Goal: Navigation & Orientation: Find specific page/section

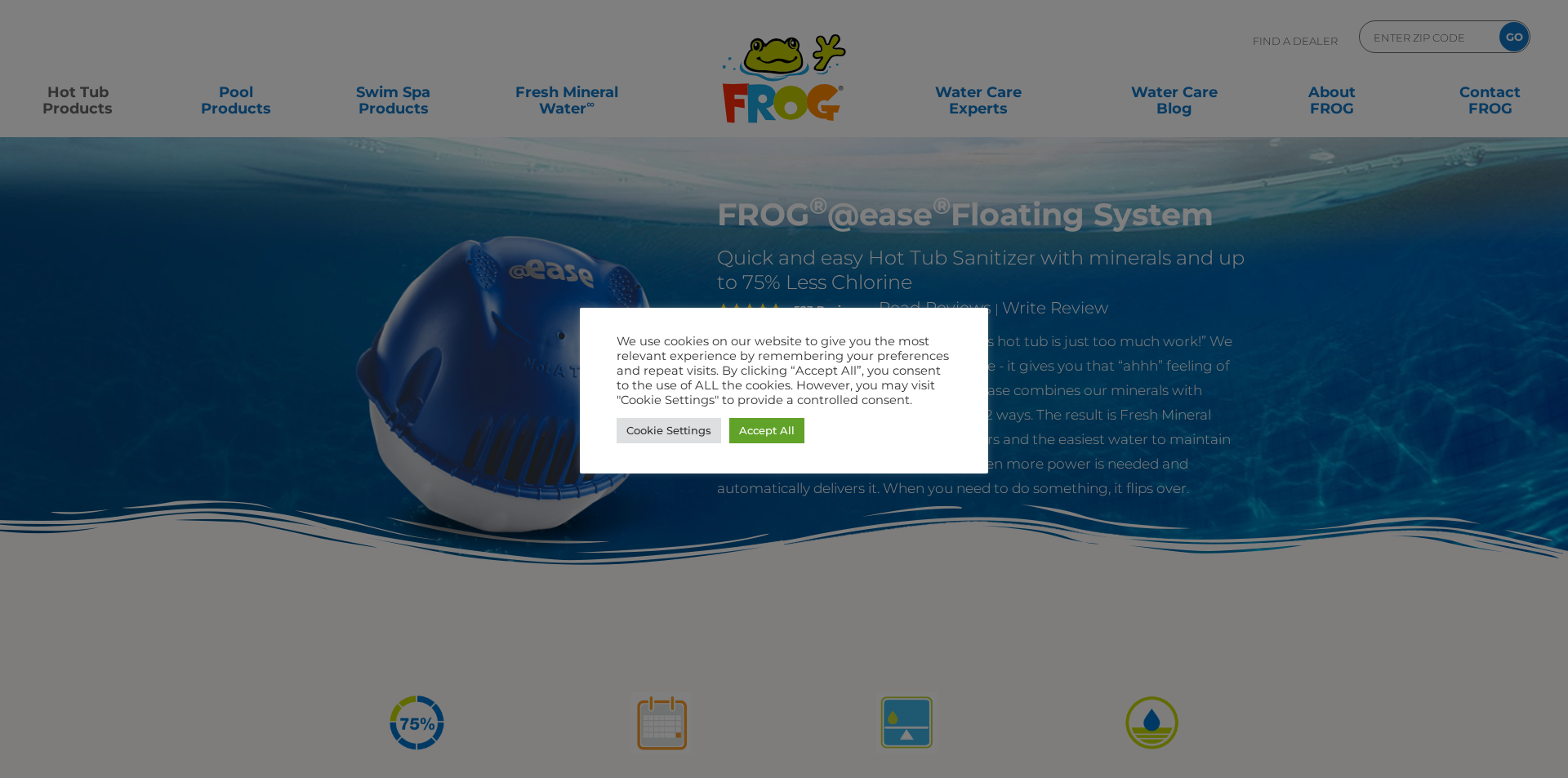
click at [784, 555] on div at bounding box center [784, 389] width 1568 height 778
click at [971, 324] on div "We use cookies on our website to give you the most relevant experience by remem…" at bounding box center [784, 391] width 408 height 166
click at [661, 429] on link "Cookie Settings" at bounding box center [670, 430] width 105 height 26
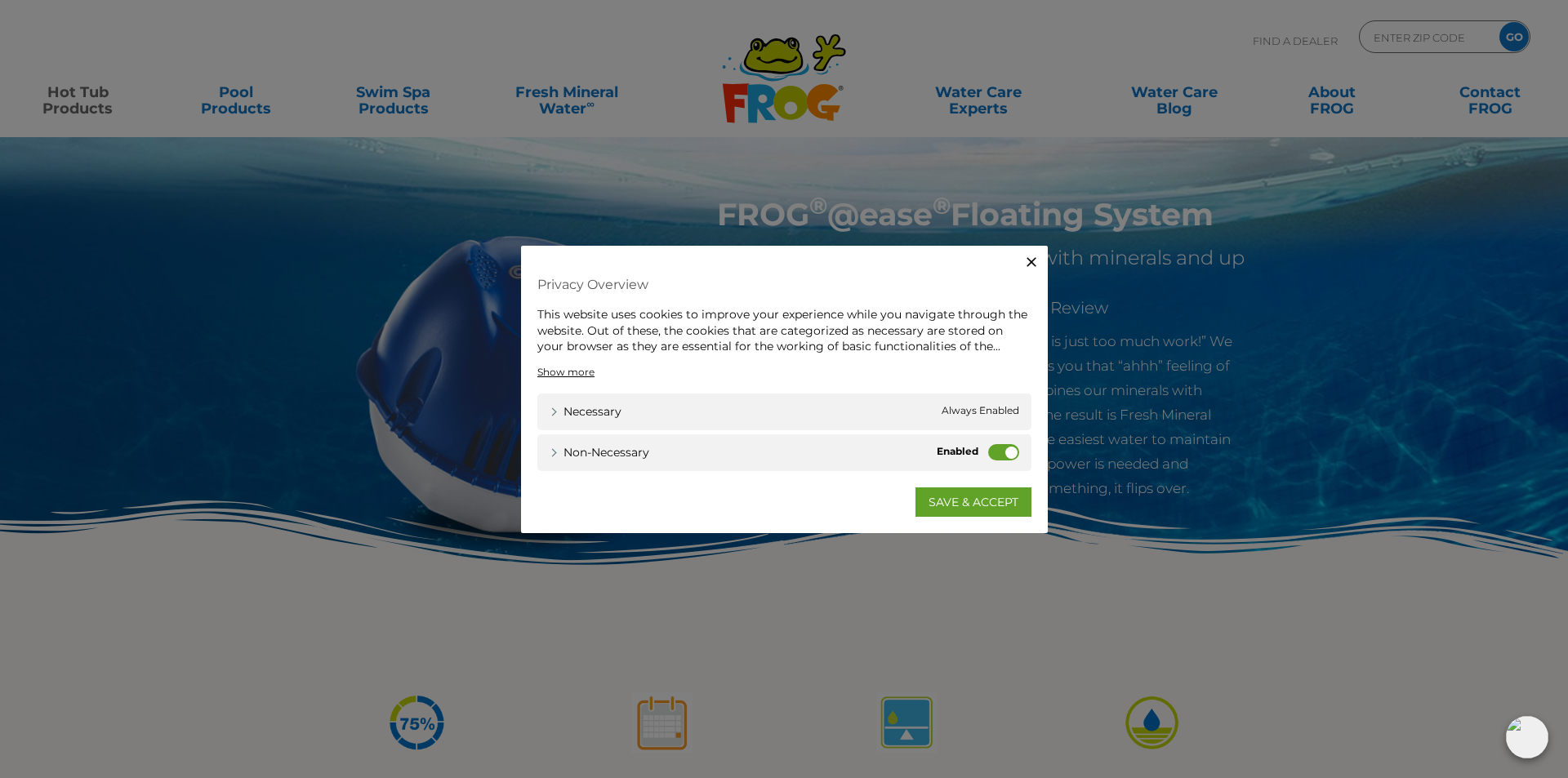
click at [998, 454] on label "Non-necessary" at bounding box center [1003, 451] width 31 height 16
click at [0, 0] on input "Non-necessary" at bounding box center [0, 0] width 0 height 0
click at [980, 494] on link "SAVE & ACCEPT" at bounding box center [974, 501] width 116 height 30
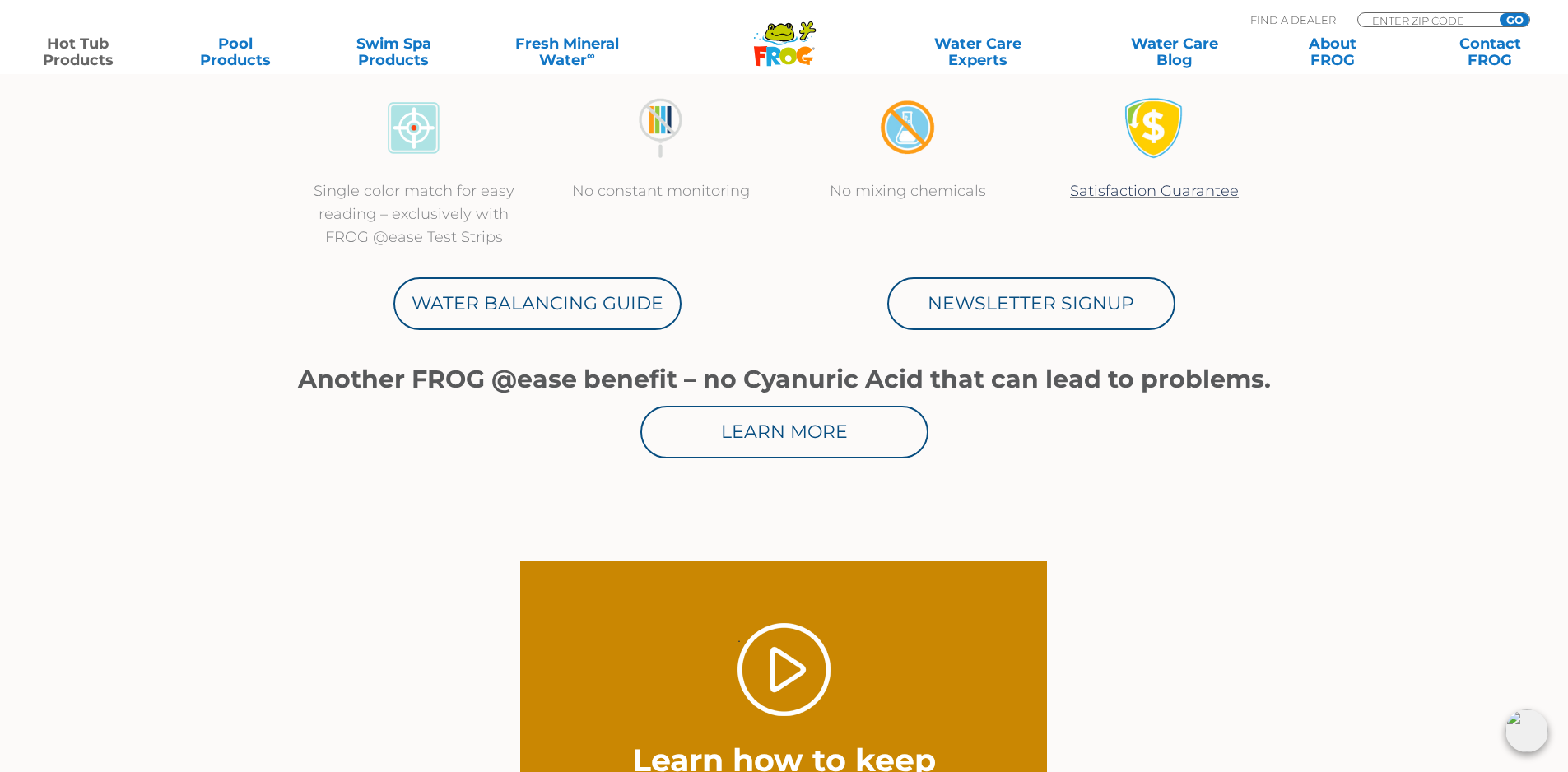
scroll to position [906, 0]
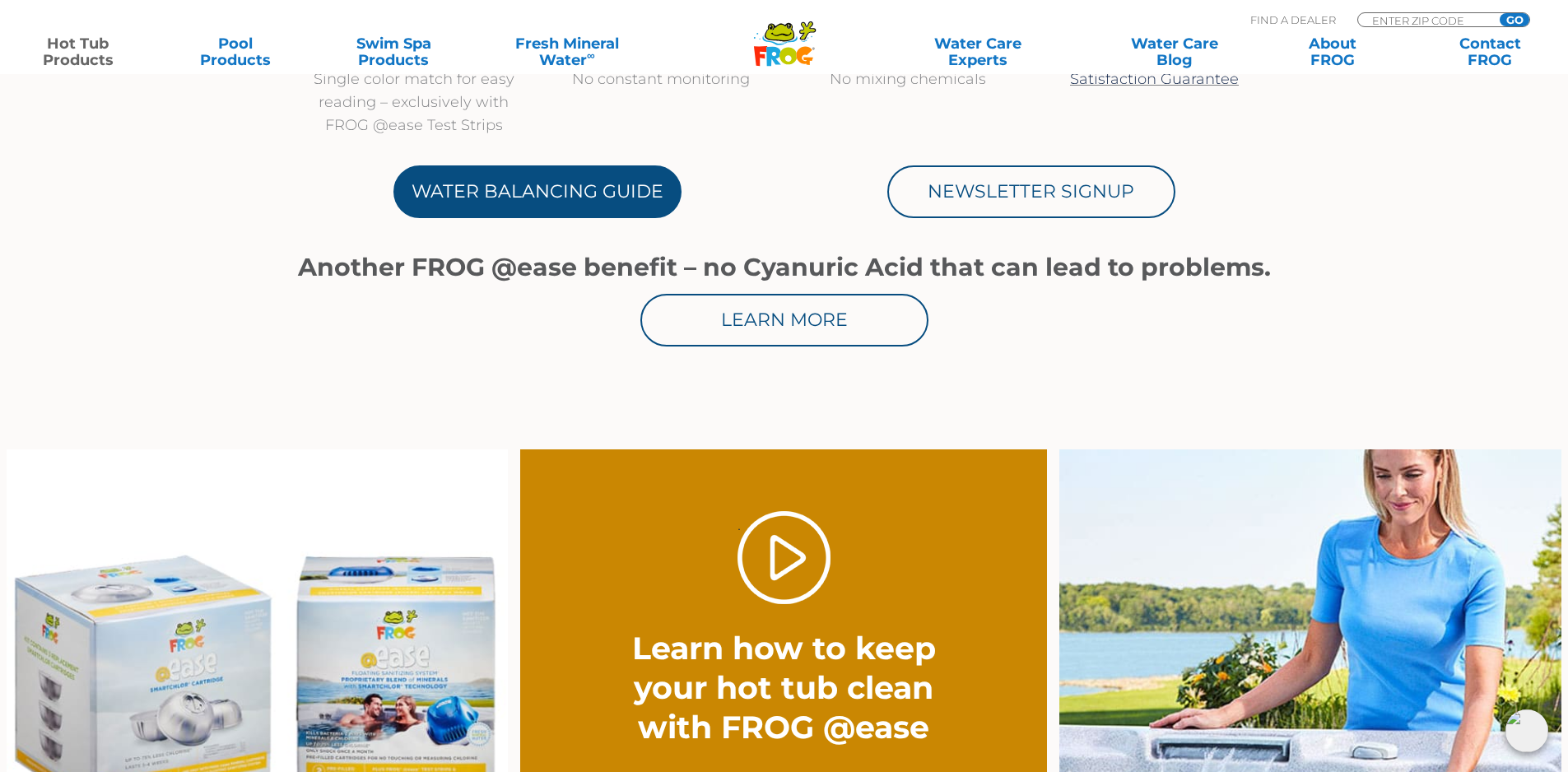
click at [551, 188] on link "Water Balancing Guide" at bounding box center [537, 191] width 288 height 53
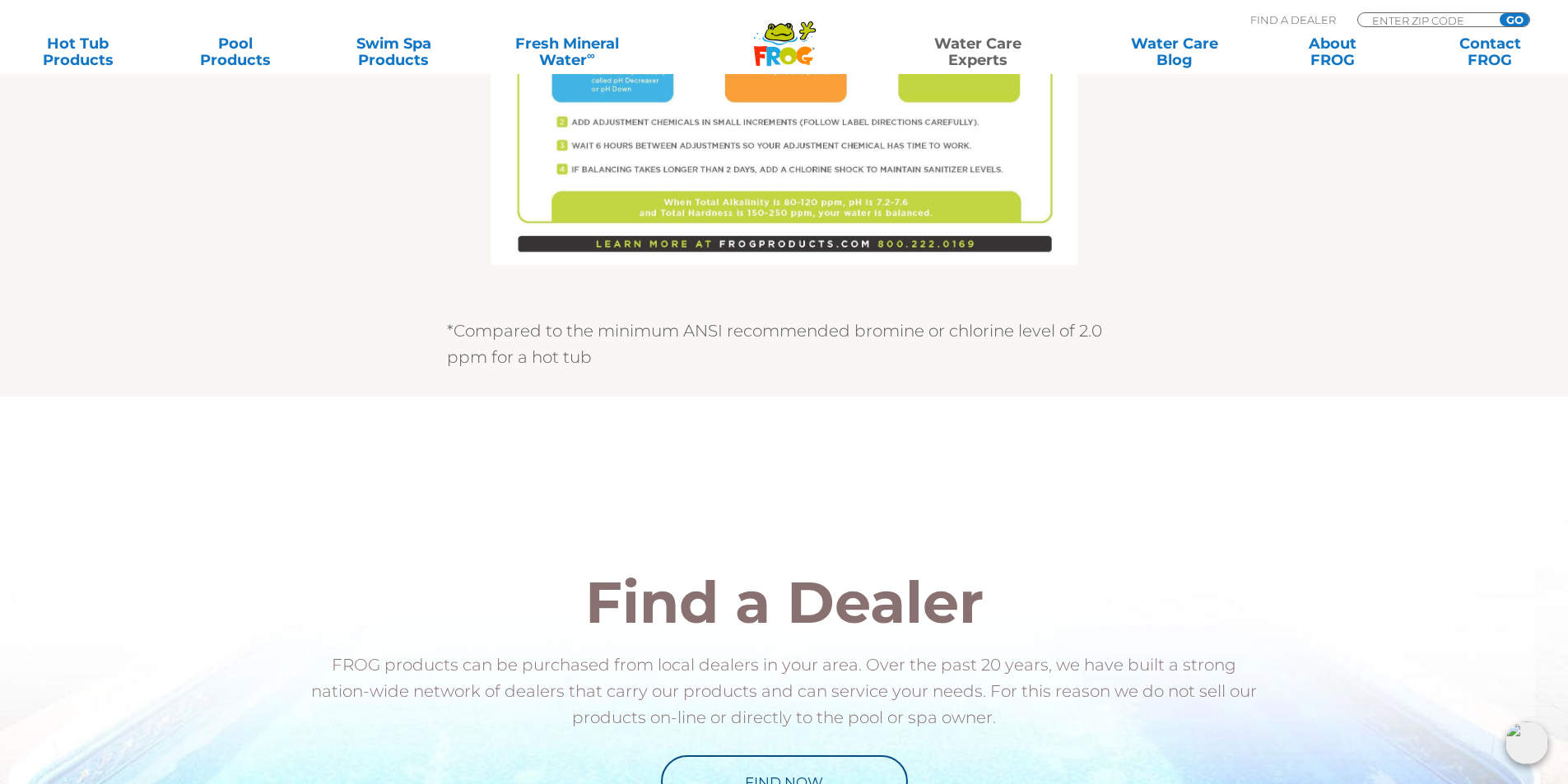
scroll to position [1893, 0]
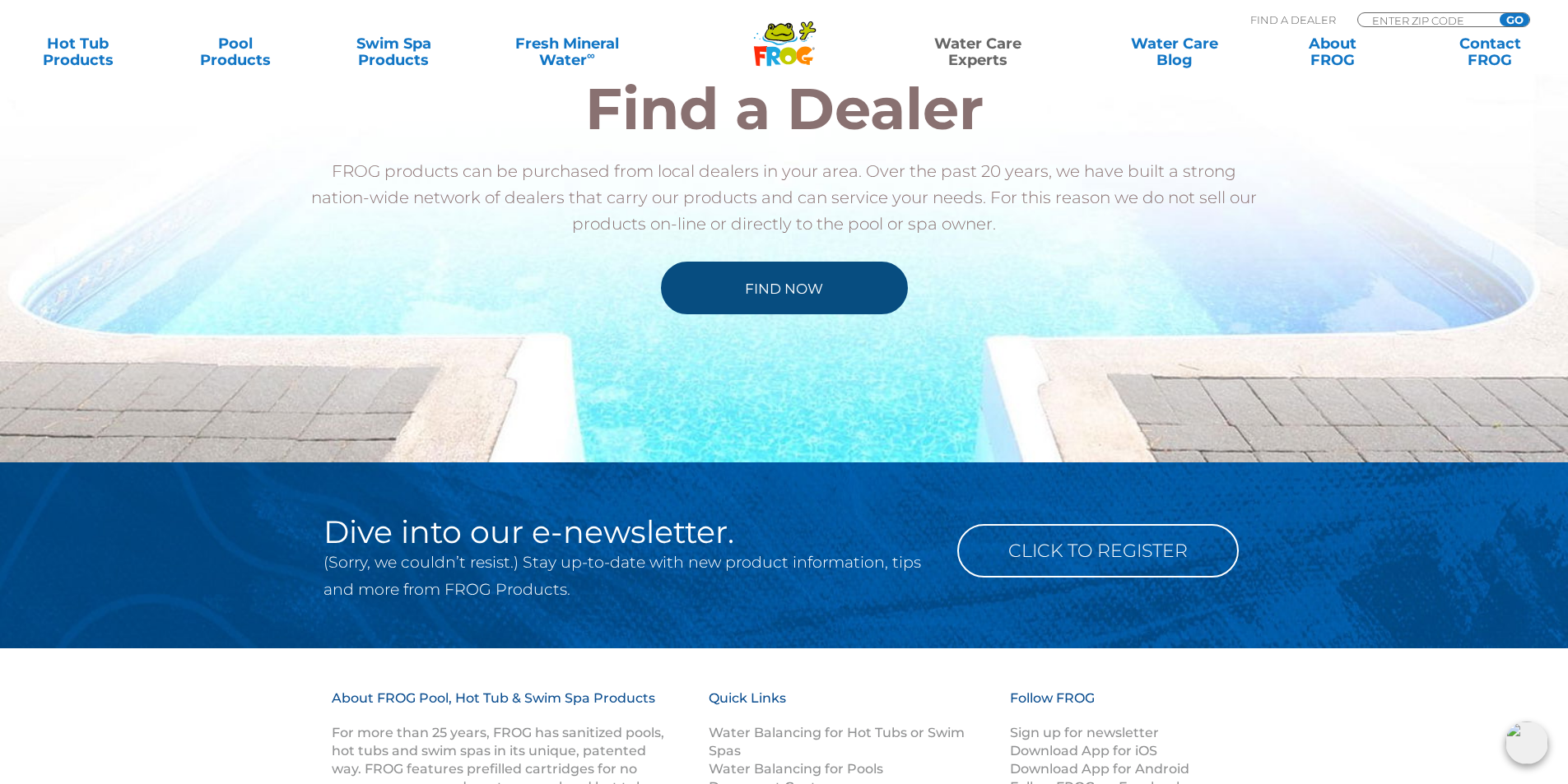
click at [785, 283] on link "Find Now" at bounding box center [784, 287] width 247 height 53
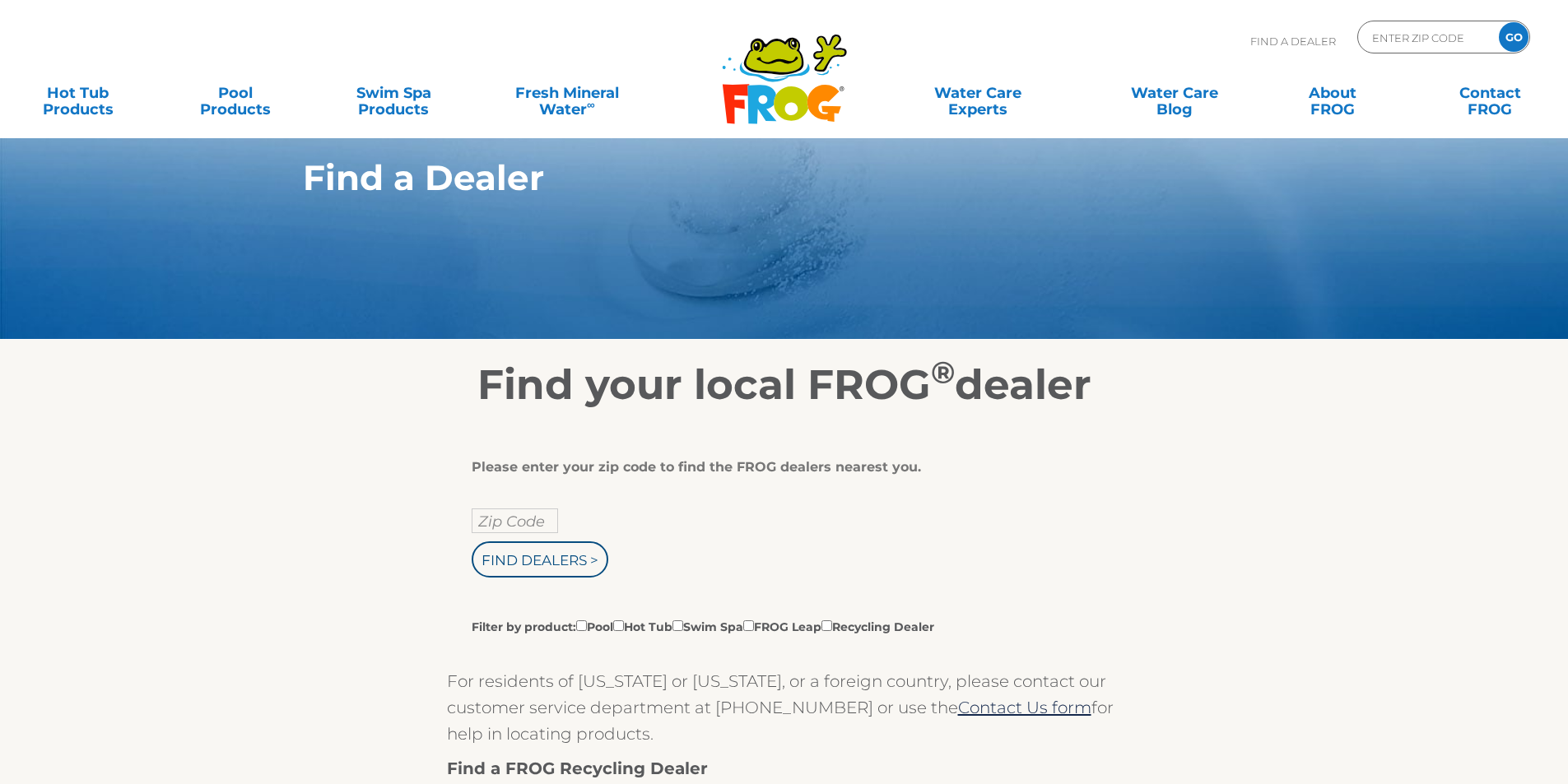
scroll to position [83, 0]
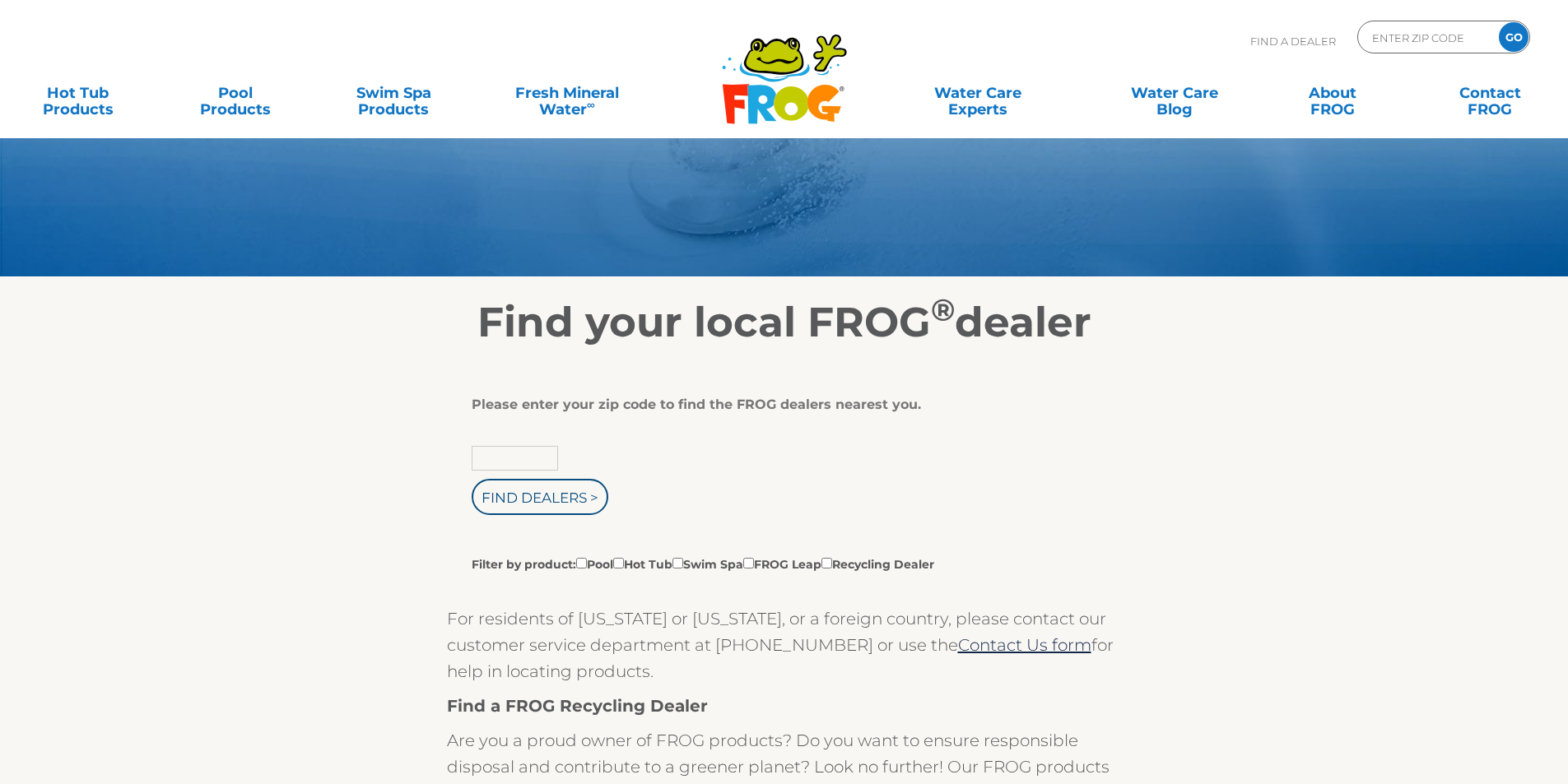
click at [514, 452] on input "text" at bounding box center [515, 458] width 87 height 25
type input "63126"
click at [549, 497] on input "Find Dealers >" at bounding box center [540, 497] width 137 height 37
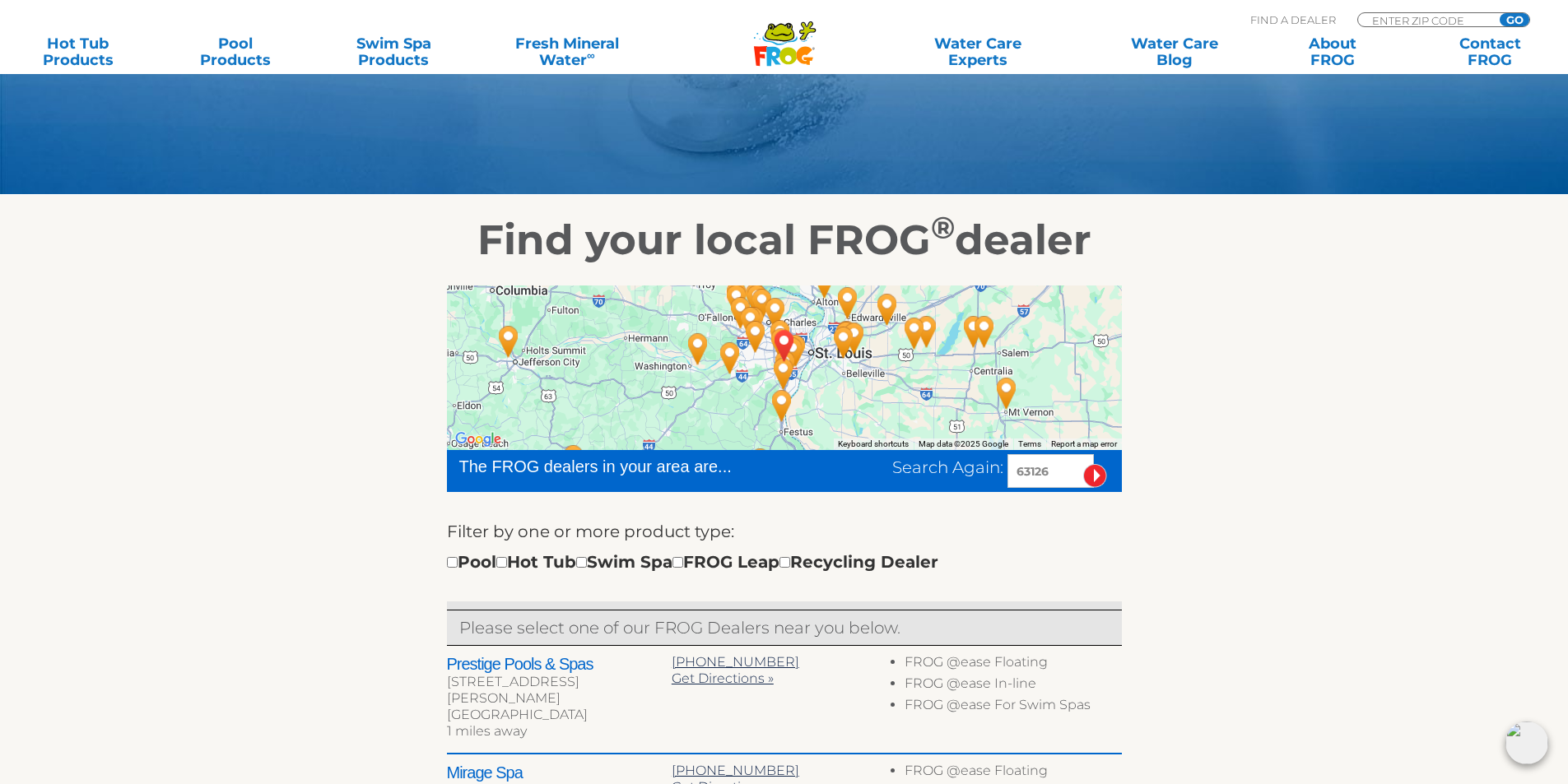
scroll to position [247, 0]
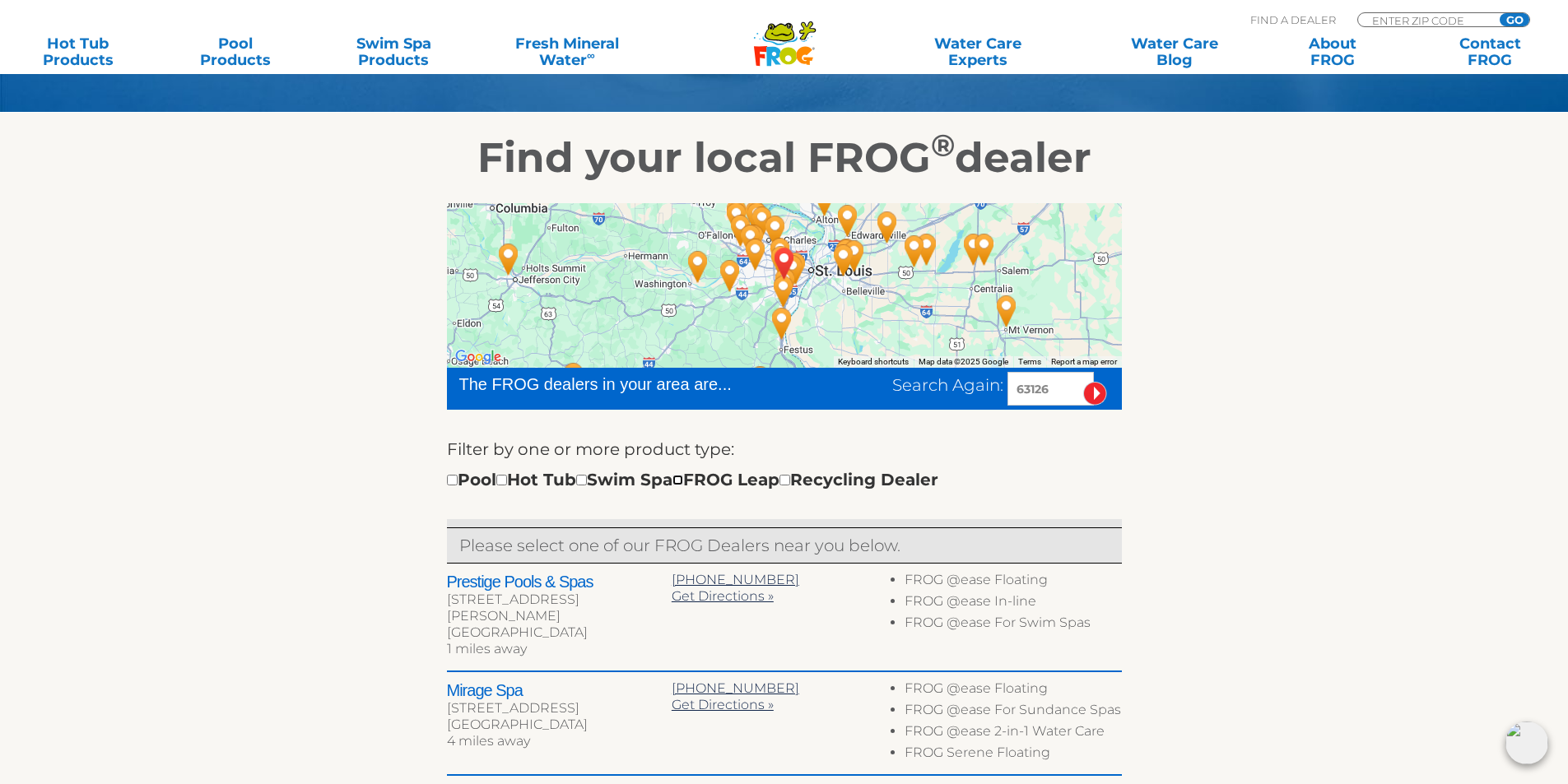
click at [684, 478] on input "checkbox" at bounding box center [678, 479] width 11 height 11
checkbox input "true"
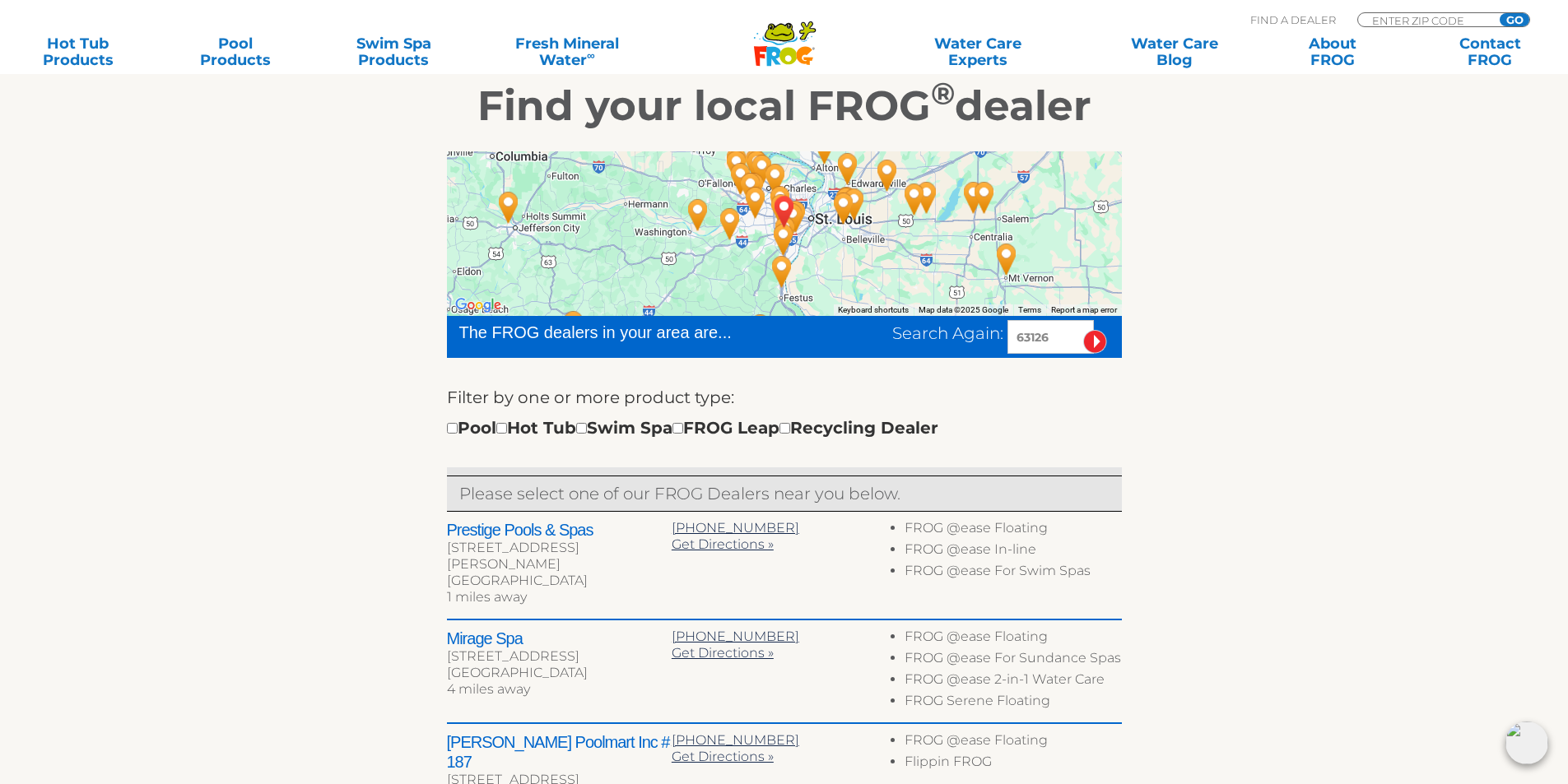
scroll to position [370, 0]
